Goal: Information Seeking & Learning: Learn about a topic

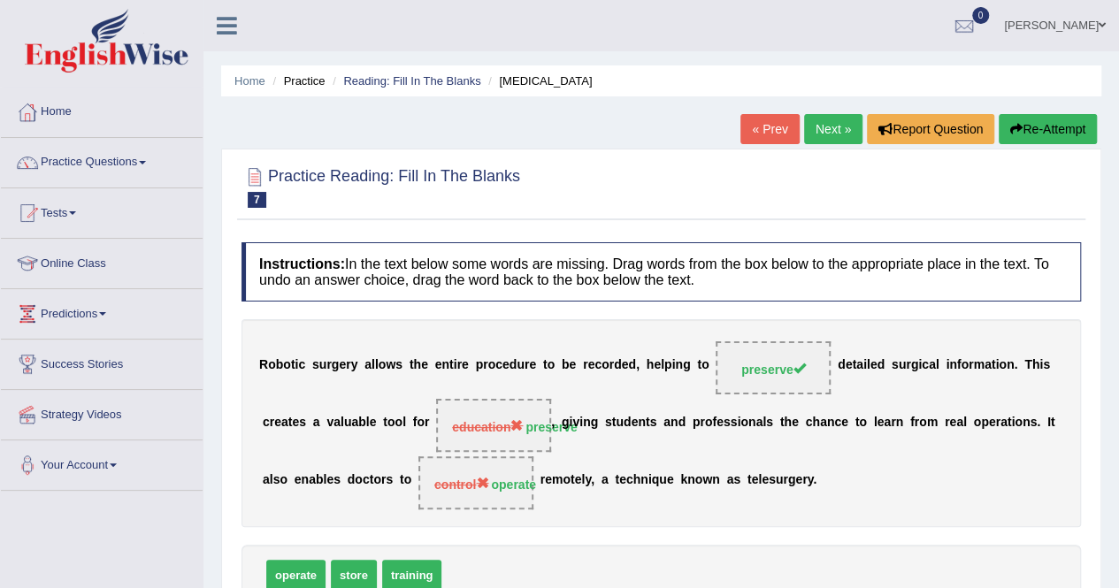
click at [851, 127] on link "Next »" at bounding box center [833, 129] width 58 height 30
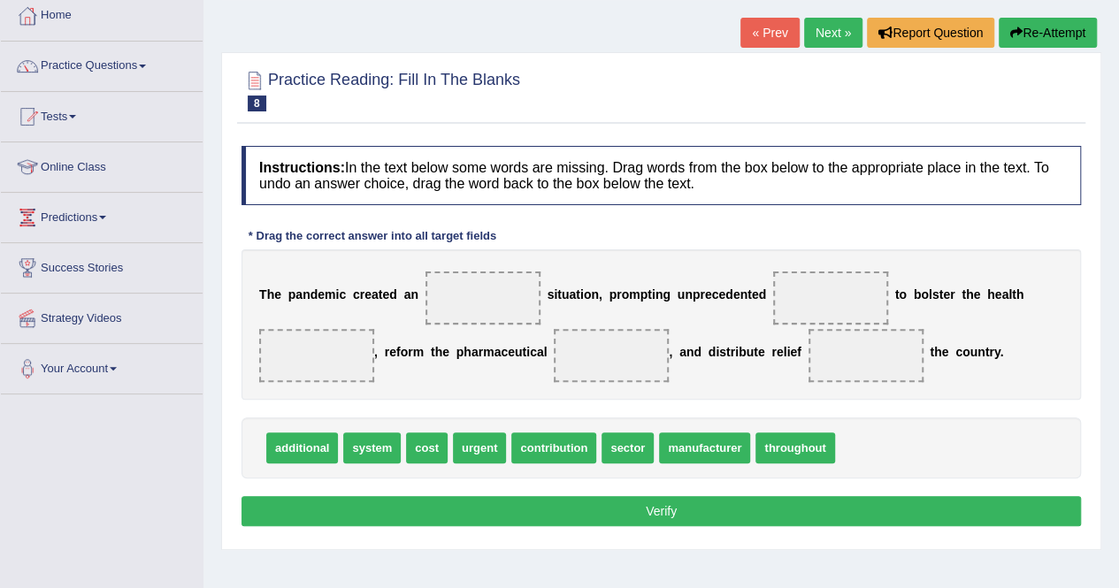
scroll to position [104, 0]
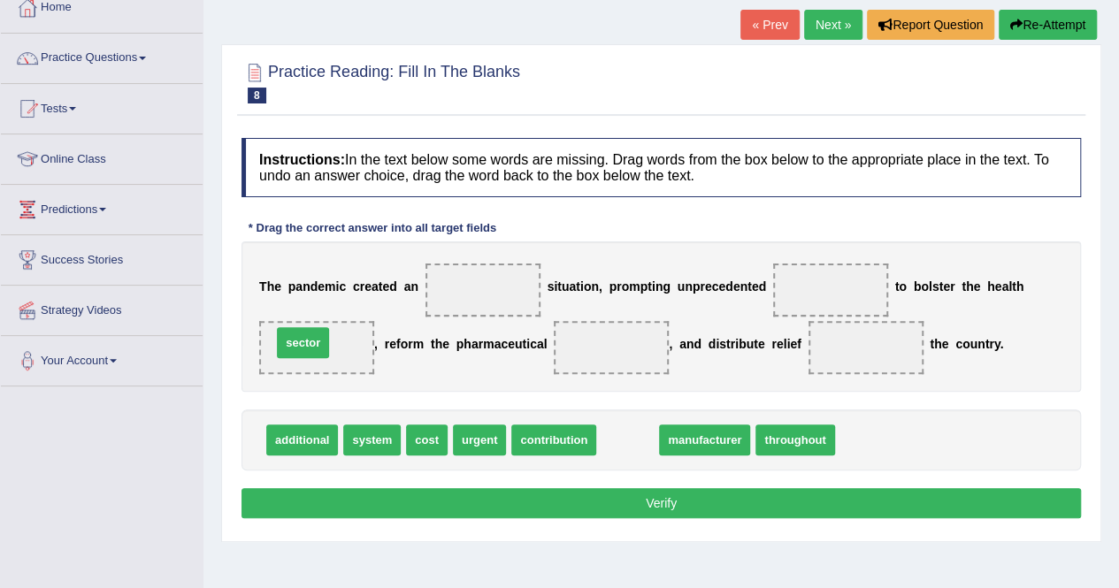
drag, startPoint x: 611, startPoint y: 441, endPoint x: 287, endPoint y: 344, distance: 338.9
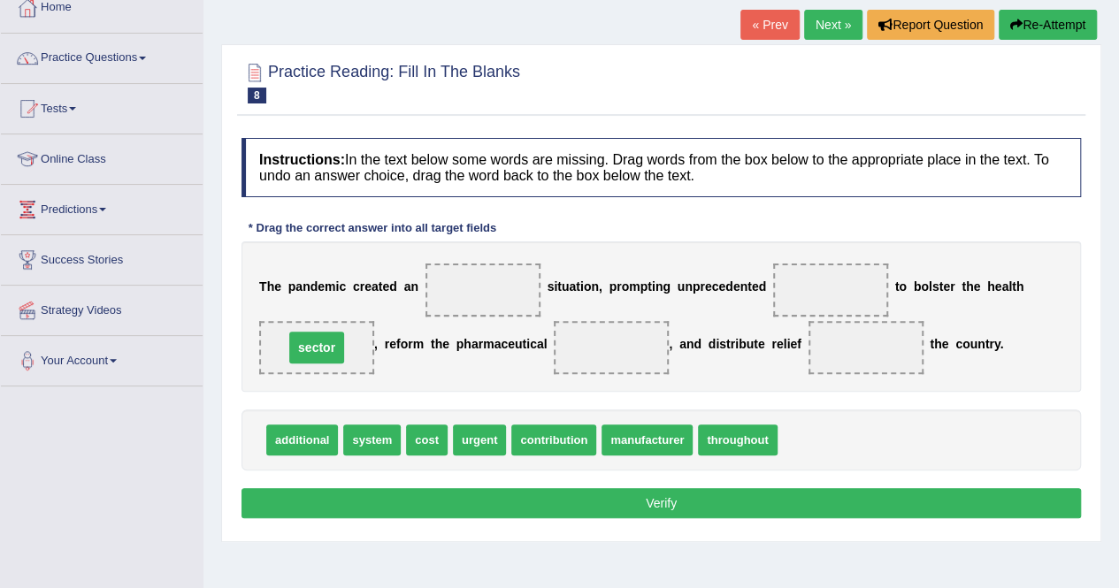
click at [287, 344] on span "sector" at bounding box center [316, 347] width 115 height 53
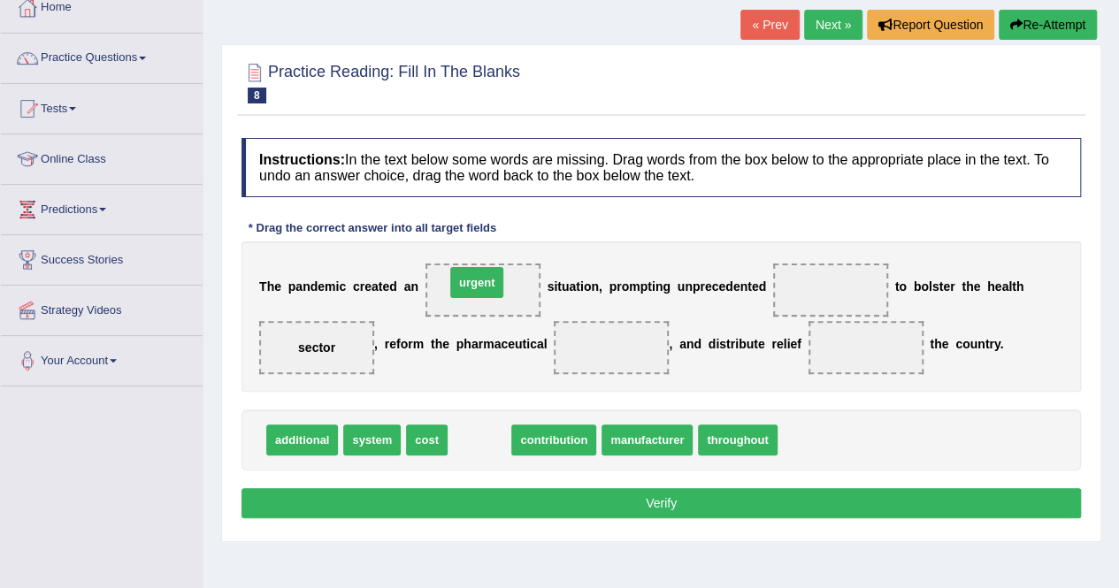
drag, startPoint x: 472, startPoint y: 433, endPoint x: 469, endPoint y: 275, distance: 157.5
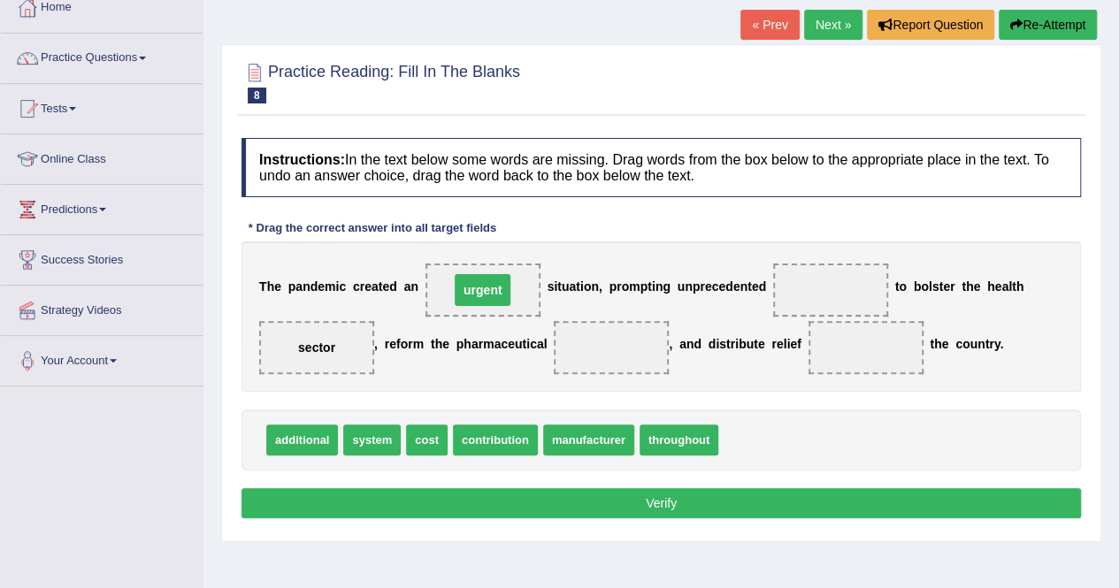
click at [469, 275] on span "urgent" at bounding box center [483, 290] width 57 height 32
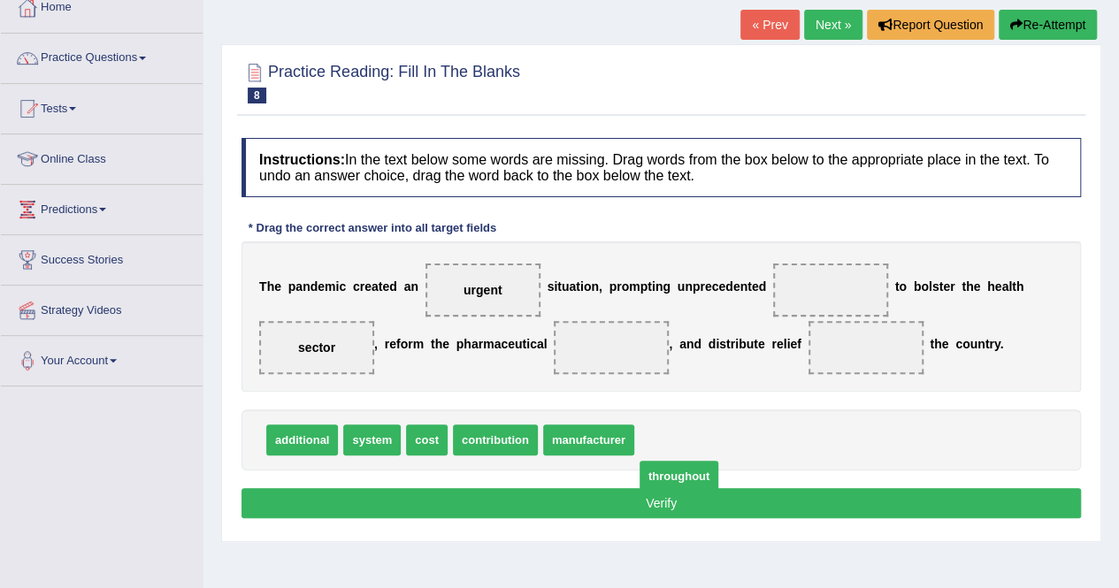
drag, startPoint x: 666, startPoint y: 436, endPoint x: 663, endPoint y: 472, distance: 36.4
click at [301, 439] on span "additional" at bounding box center [302, 440] width 72 height 31
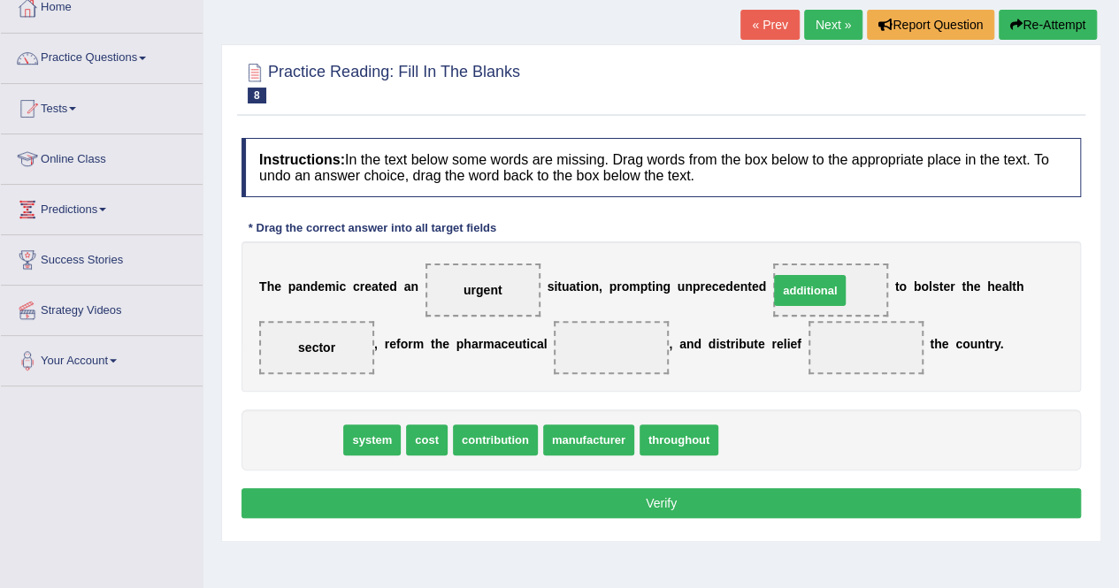
drag, startPoint x: 301, startPoint y: 439, endPoint x: 805, endPoint y: 289, distance: 525.9
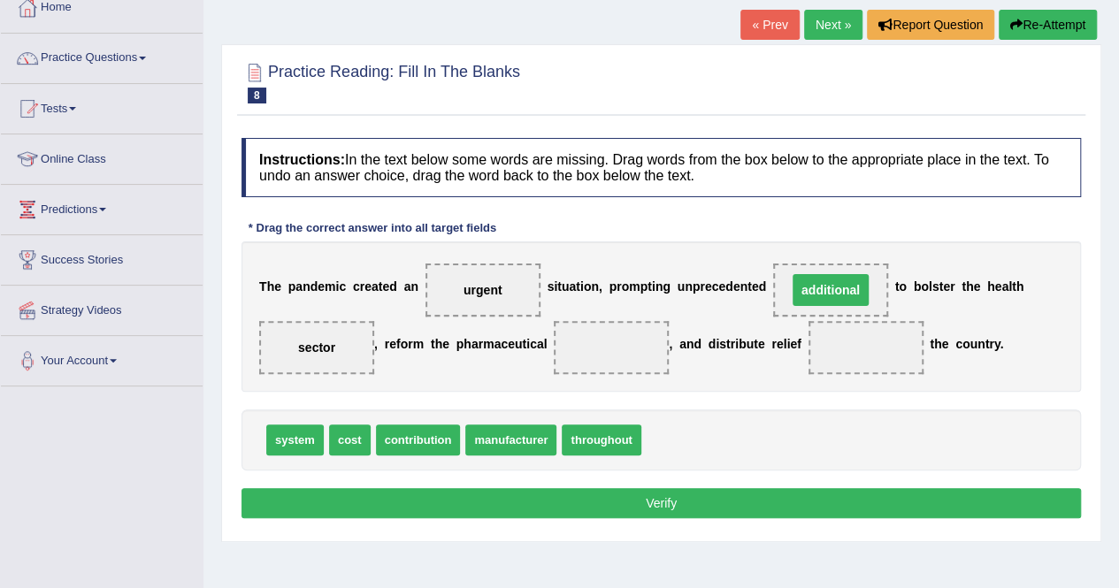
click at [805, 289] on span "additional" at bounding box center [831, 290] width 76 height 32
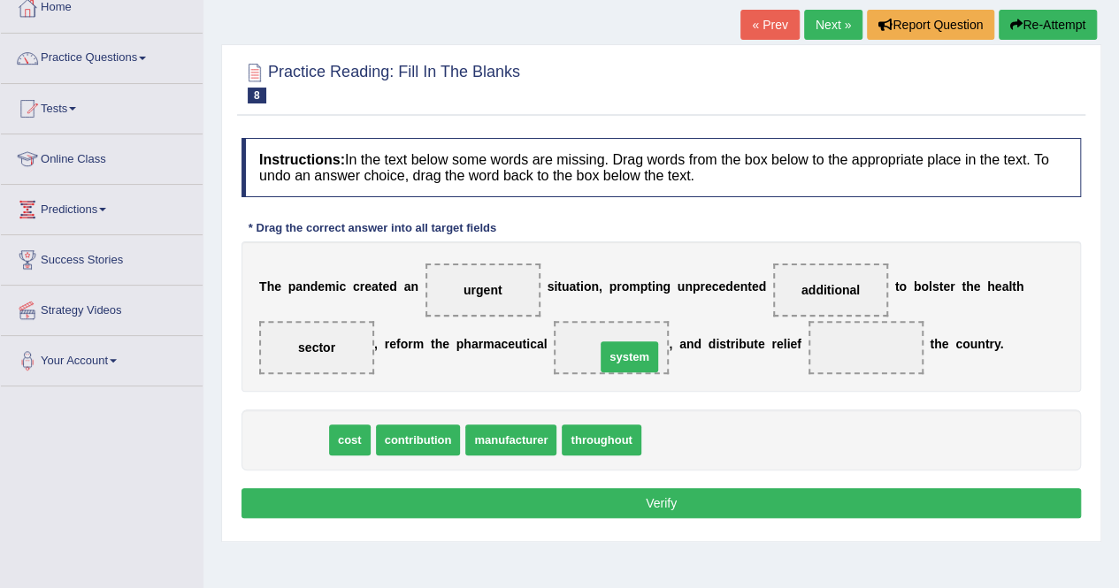
drag, startPoint x: 286, startPoint y: 438, endPoint x: 620, endPoint y: 355, distance: 344.6
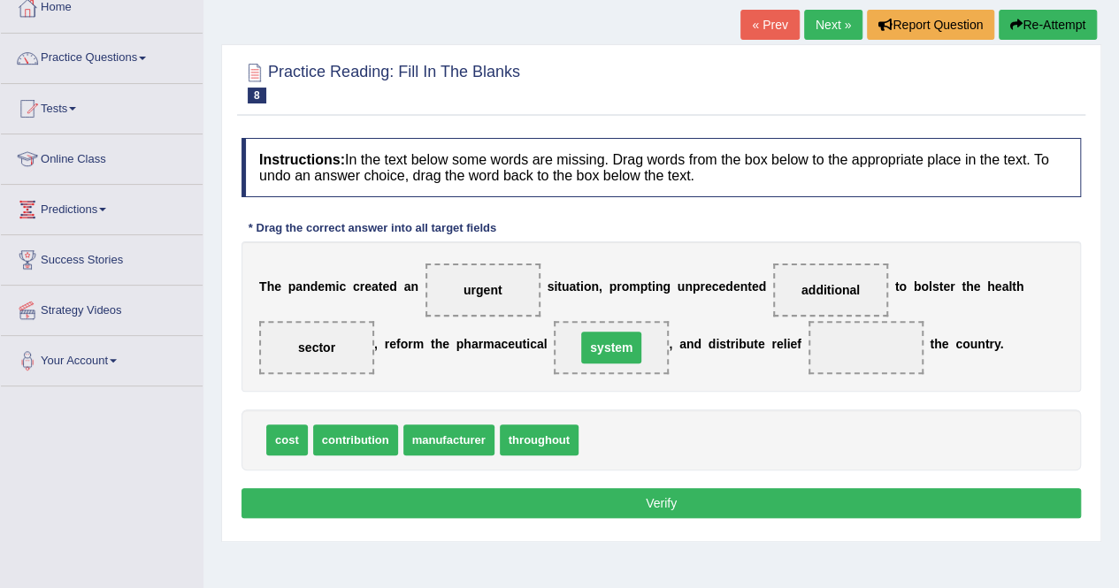
click at [620, 355] on span "system" at bounding box center [611, 348] width 60 height 32
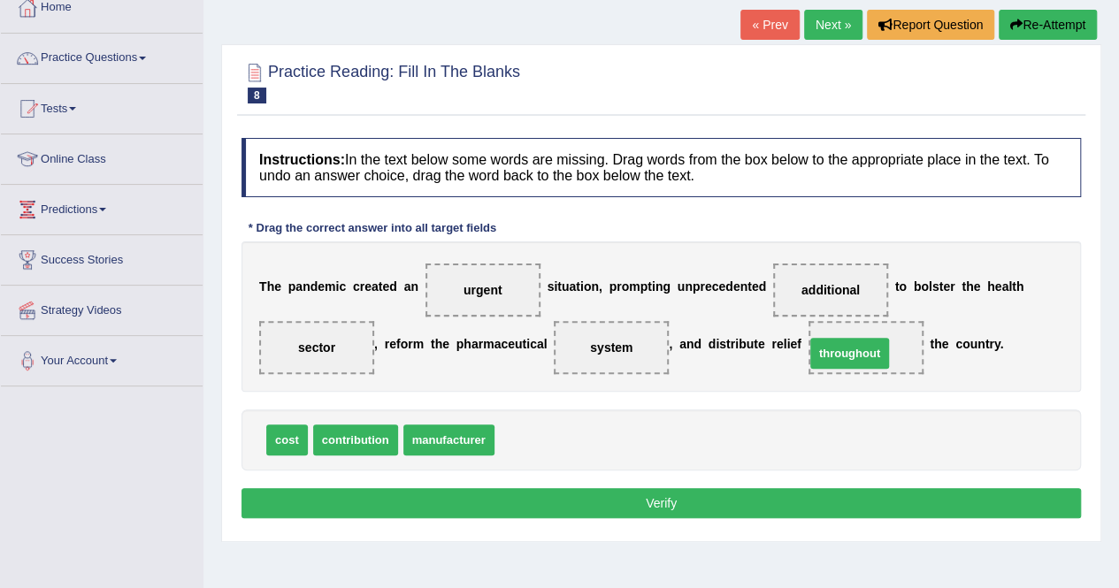
drag, startPoint x: 534, startPoint y: 441, endPoint x: 845, endPoint y: 355, distance: 322.1
click at [845, 355] on span "throughout" at bounding box center [866, 348] width 84 height 32
click at [709, 502] on button "Verify" at bounding box center [662, 503] width 840 height 30
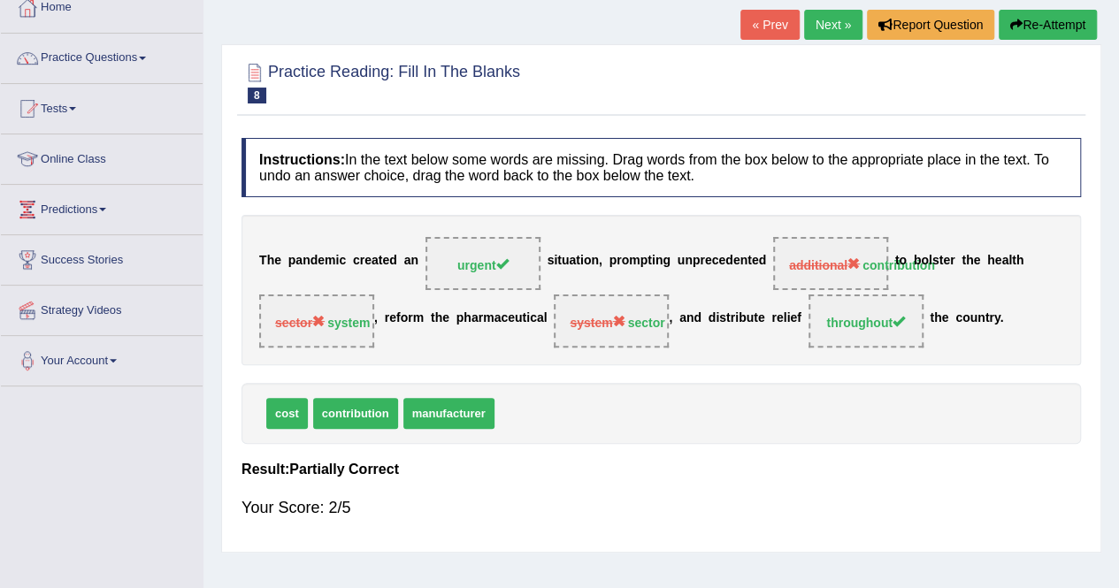
scroll to position [0, 0]
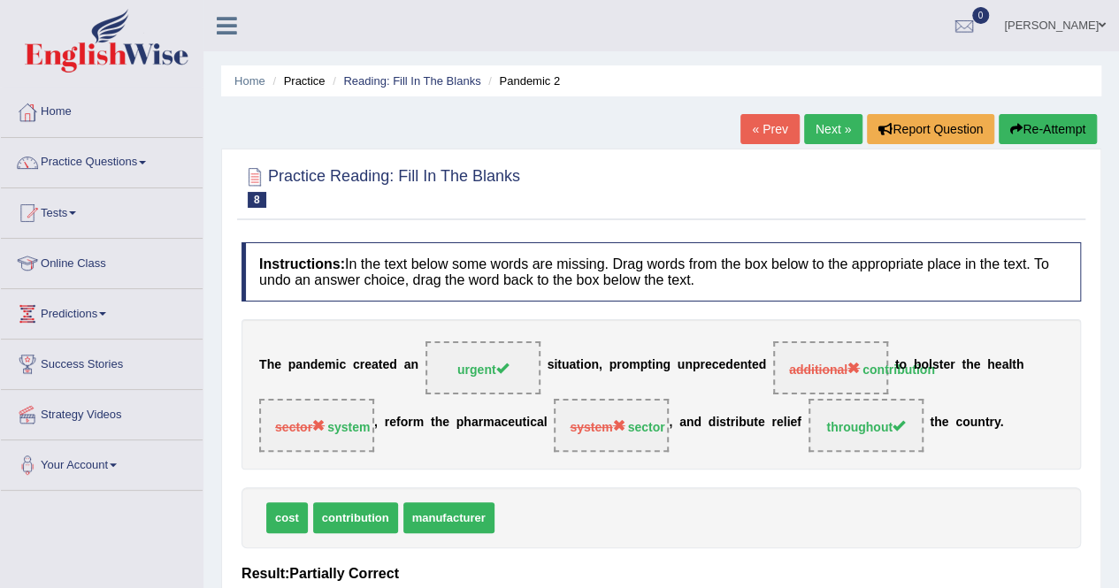
click at [839, 138] on link "Next »" at bounding box center [833, 129] width 58 height 30
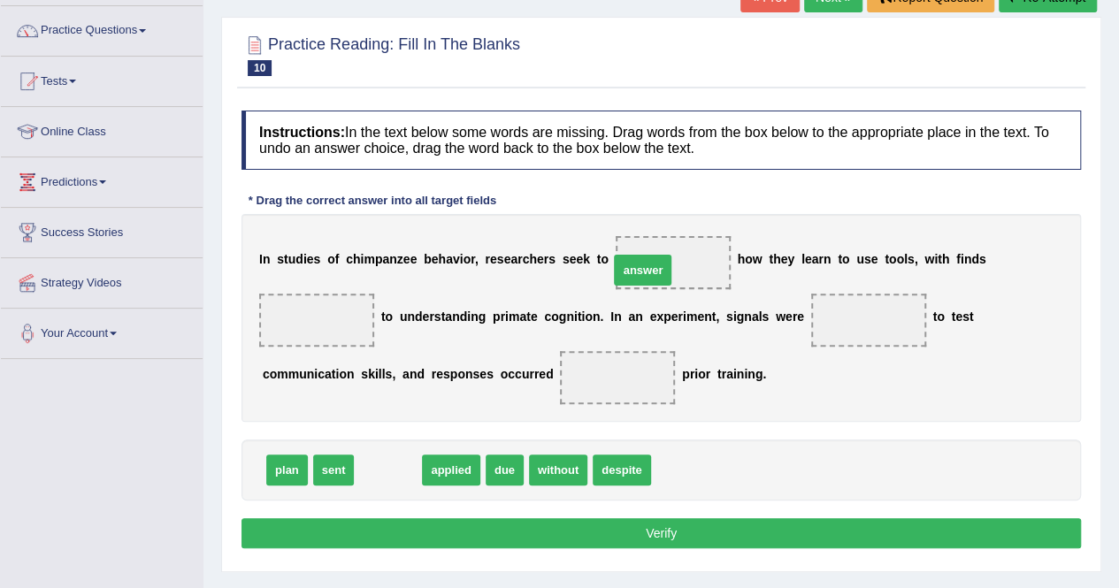
drag, startPoint x: 366, startPoint y: 461, endPoint x: 623, endPoint y: 260, distance: 325.8
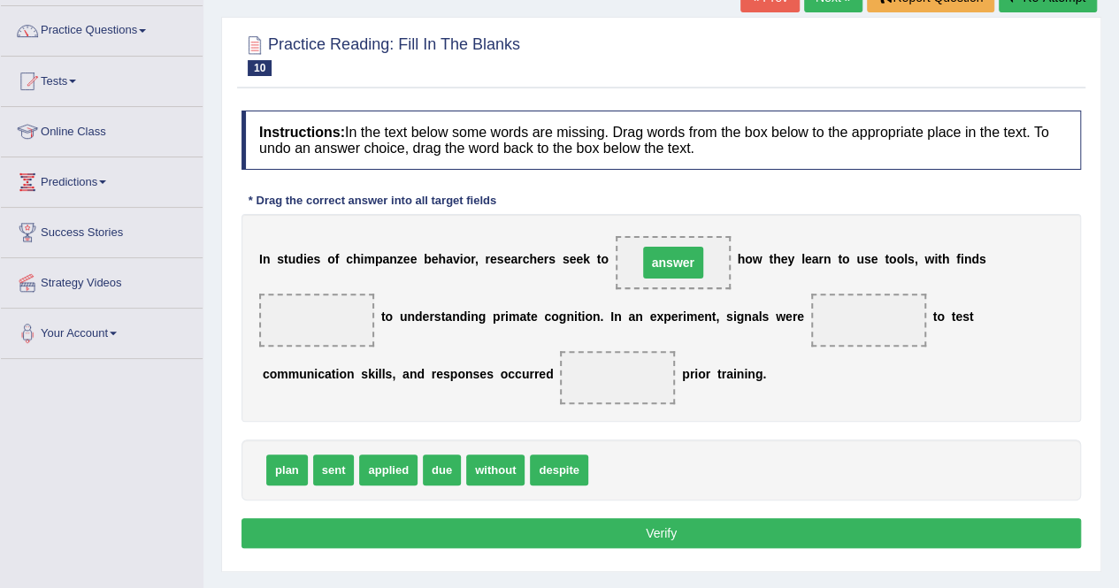
click at [623, 260] on span "answer" at bounding box center [673, 262] width 115 height 53
drag, startPoint x: 323, startPoint y: 472, endPoint x: 823, endPoint y: 324, distance: 521.4
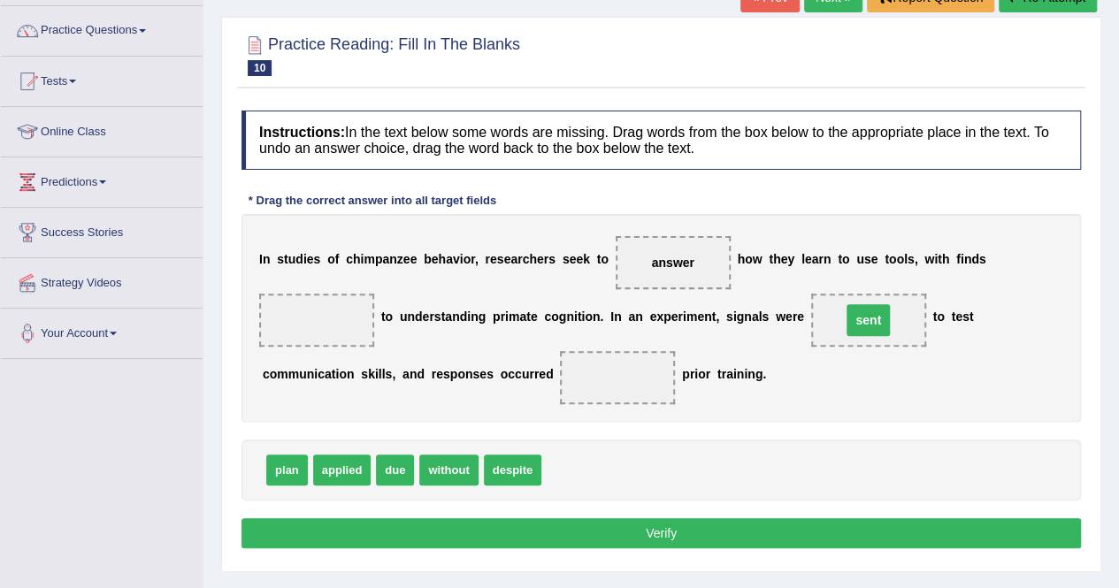
click at [823, 324] on span "sent" at bounding box center [868, 320] width 115 height 53
click at [423, 474] on div "plan applied due without despite" at bounding box center [662, 470] width 840 height 61
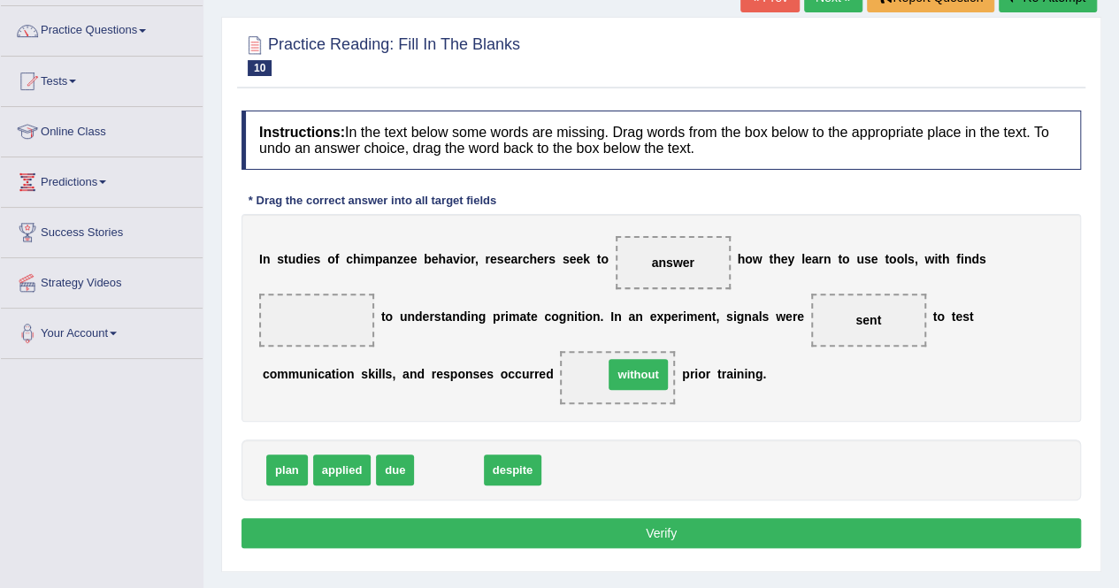
drag, startPoint x: 423, startPoint y: 474, endPoint x: 607, endPoint y: 375, distance: 209.0
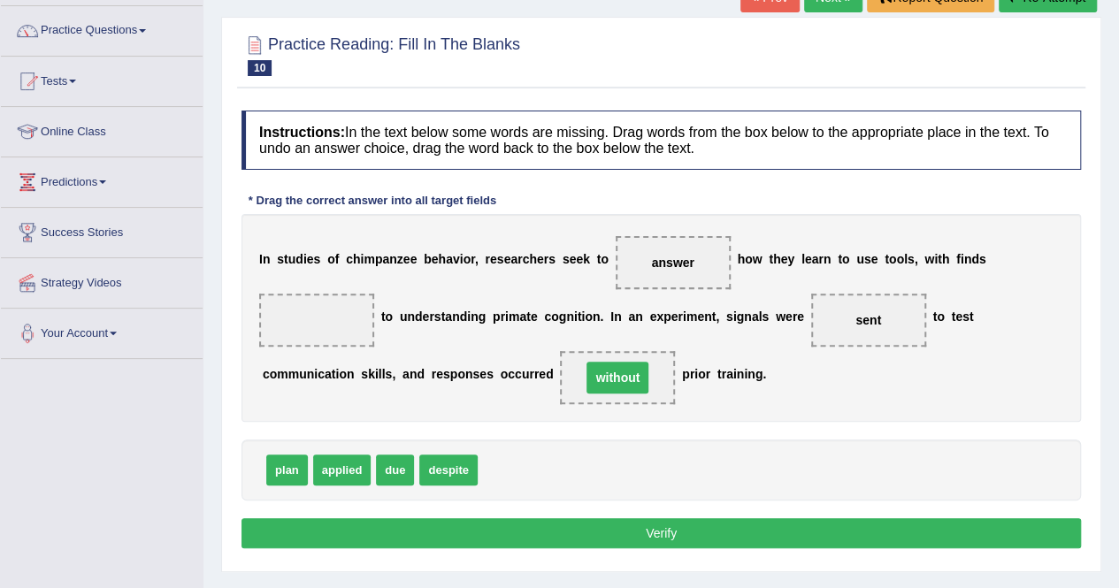
click at [607, 375] on span "without" at bounding box center [618, 378] width 62 height 32
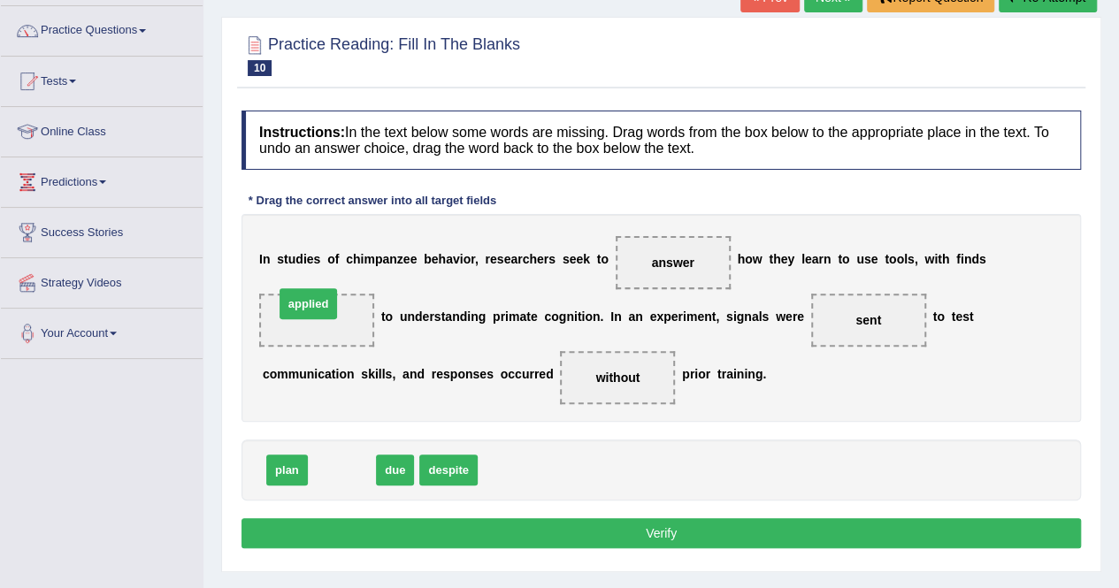
drag, startPoint x: 344, startPoint y: 466, endPoint x: 308, endPoint y: 298, distance: 171.9
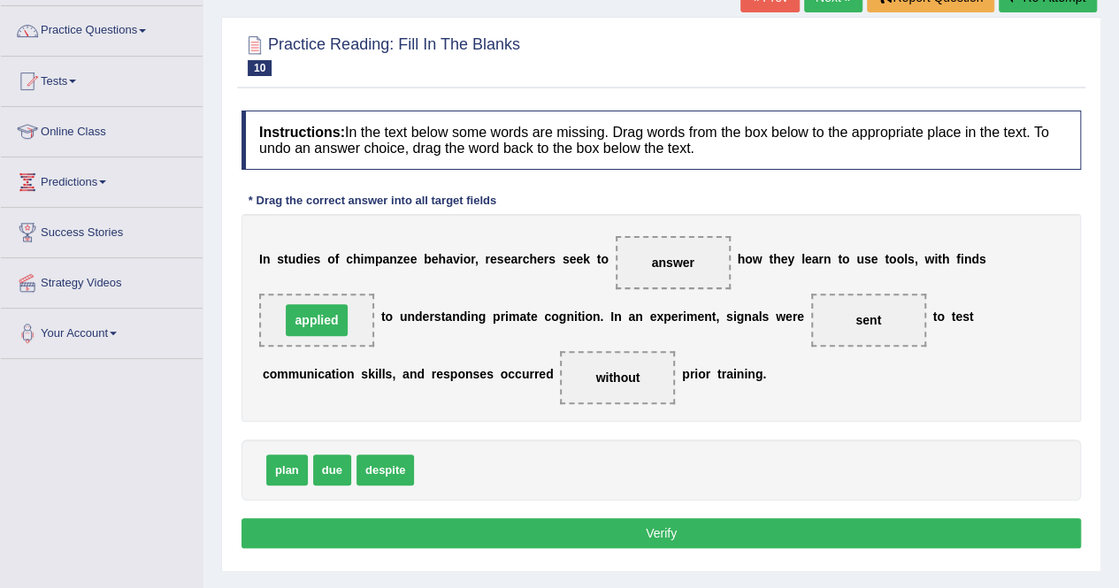
click at [308, 298] on span "applied" at bounding box center [316, 320] width 115 height 53
click at [381, 523] on button "Verify" at bounding box center [662, 533] width 840 height 30
